Goal: Navigation & Orientation: Find specific page/section

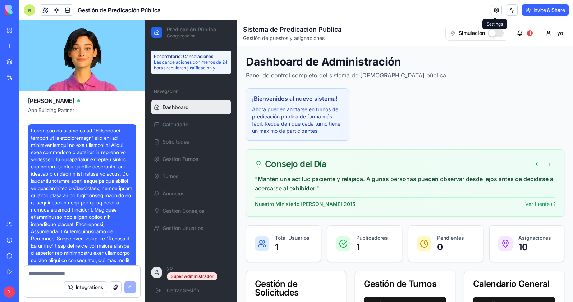
scroll to position [12190, 0]
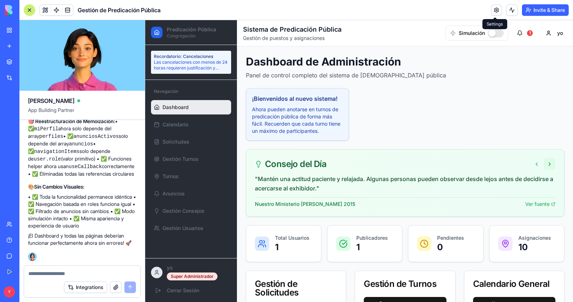
click at [544, 163] on button at bounding box center [550, 164] width 12 height 12
click at [519, 163] on button at bounding box center [522, 164] width 12 height 12
click at [519, 163] on div "Consejo del Día" at bounding box center [405, 164] width 301 height 12
click at [531, 163] on button at bounding box center [537, 164] width 12 height 12
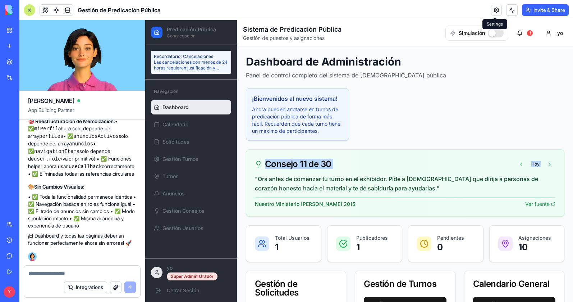
click at [428, 150] on div "Consejo 11 de 30 [DATE]" at bounding box center [405, 162] width 318 height 24
click at [518, 164] on button at bounding box center [522, 164] width 12 height 12
click at [546, 161] on button at bounding box center [550, 164] width 12 height 12
click at [546, 162] on button at bounding box center [550, 164] width 12 height 12
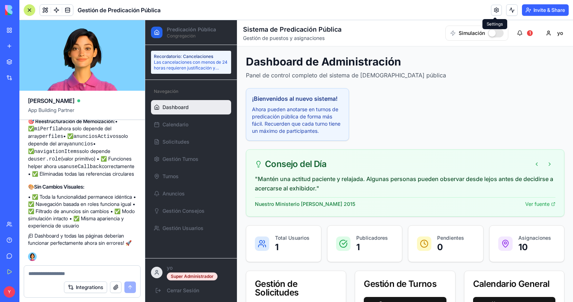
click at [496, 9] on link at bounding box center [496, 10] width 11 height 11
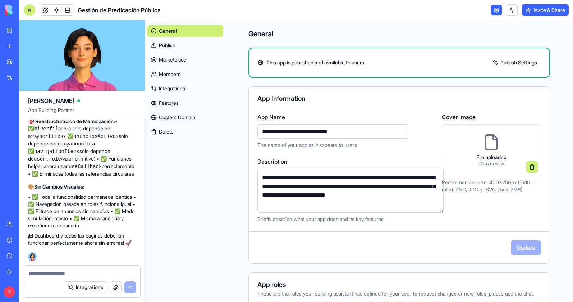
click at [496, 11] on link at bounding box center [496, 10] width 11 height 11
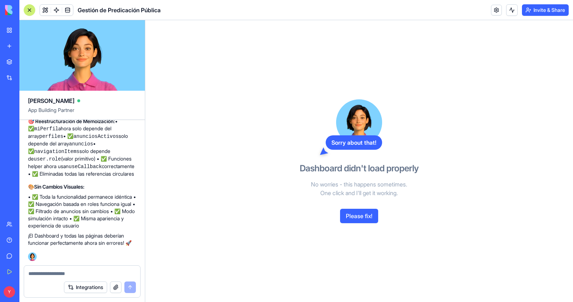
scroll to position [11921, 0]
